Goal: Transaction & Acquisition: Subscribe to service/newsletter

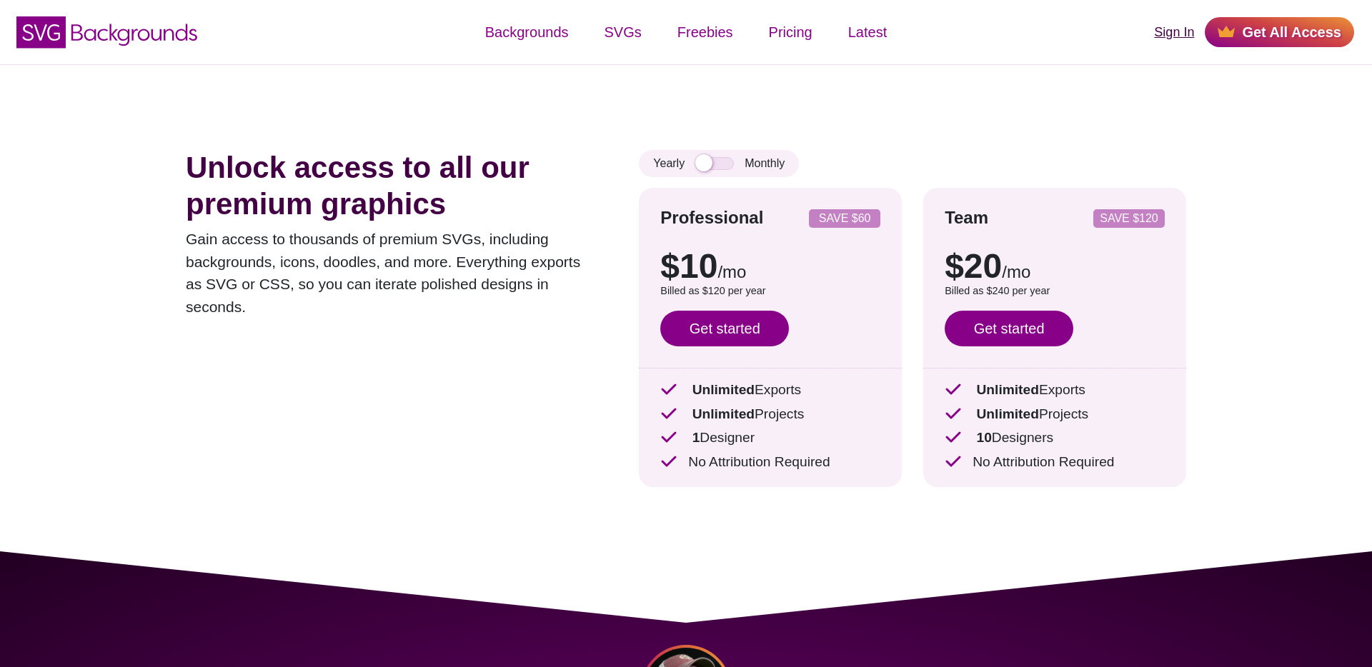
click at [1169, 33] on link "Sign In" at bounding box center [1174, 32] width 40 height 19
click at [1166, 43] on div "Sign In Get All Access" at bounding box center [1143, 32] width 457 height 44
click at [873, 91] on div "Unlock access to all our premium graphics Gain access to thousands of premium S…" at bounding box center [686, 307] width 1086 height 487
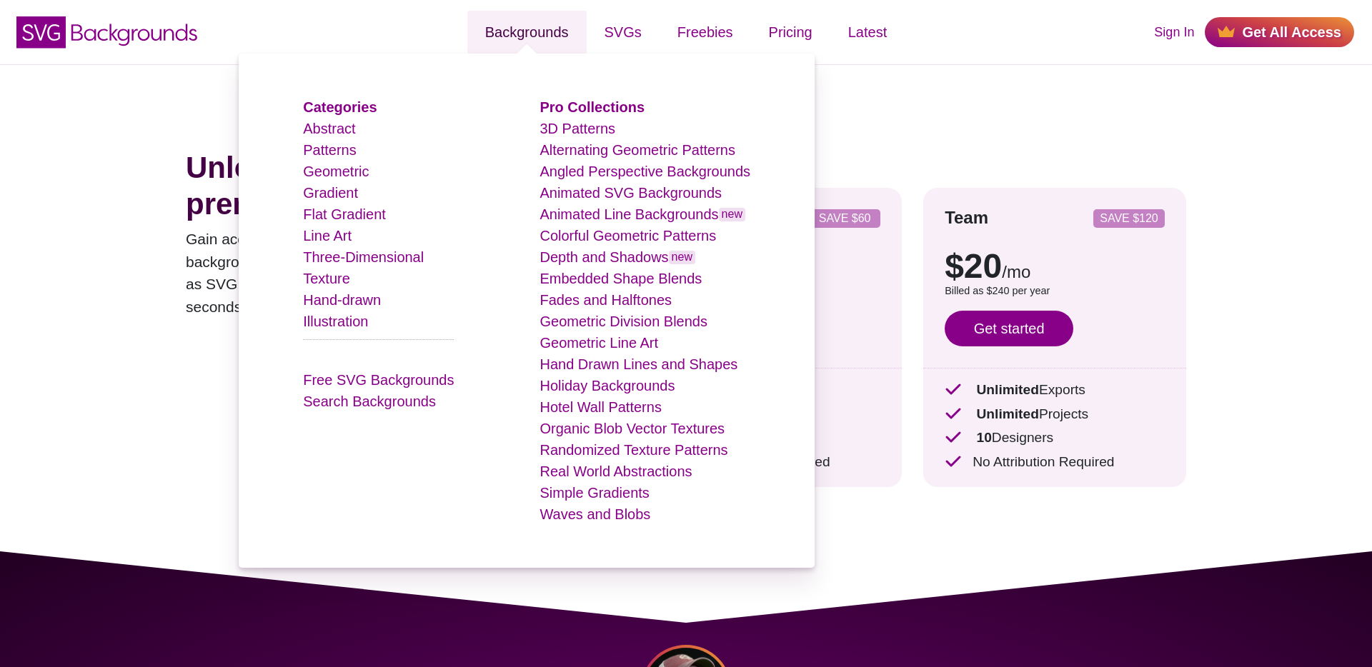
click at [569, 22] on link "Backgrounds" at bounding box center [526, 32] width 119 height 43
